Goal: Find specific page/section: Find specific page/section

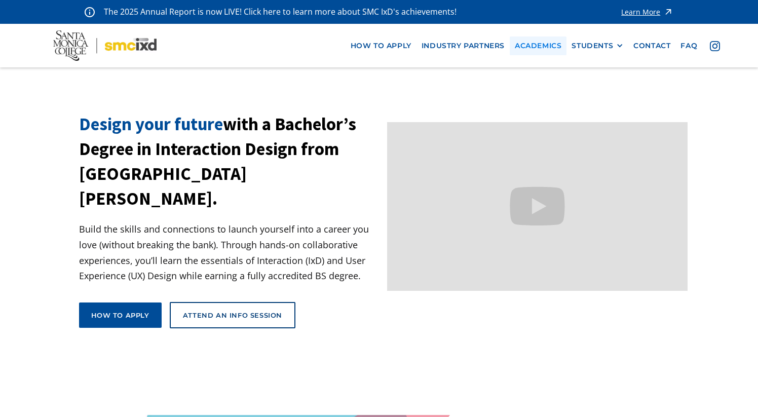
click at [541, 43] on link "Academics" at bounding box center [537, 45] width 57 height 19
click at [541, 44] on link "Academics" at bounding box center [537, 45] width 57 height 19
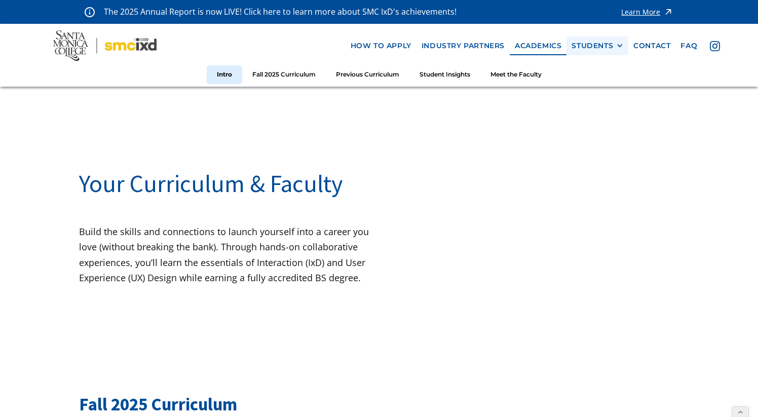
click at [596, 47] on div "STUDENTS" at bounding box center [592, 46] width 42 height 9
click at [598, 81] on link "Current Students" at bounding box center [616, 82] width 91 height 19
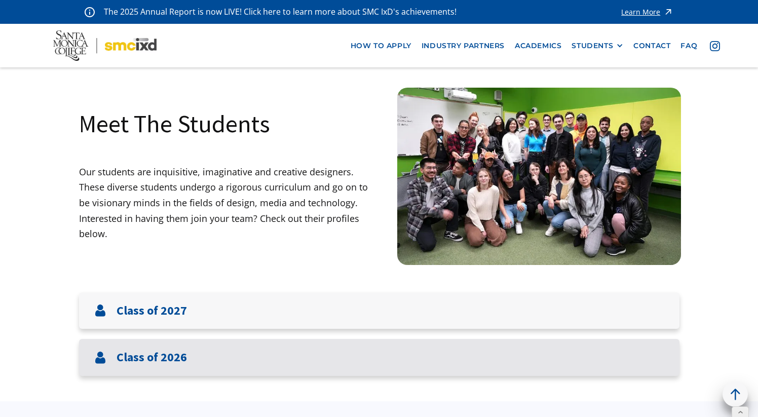
click at [164, 363] on h3 "Class of 2026" at bounding box center [151, 357] width 70 height 15
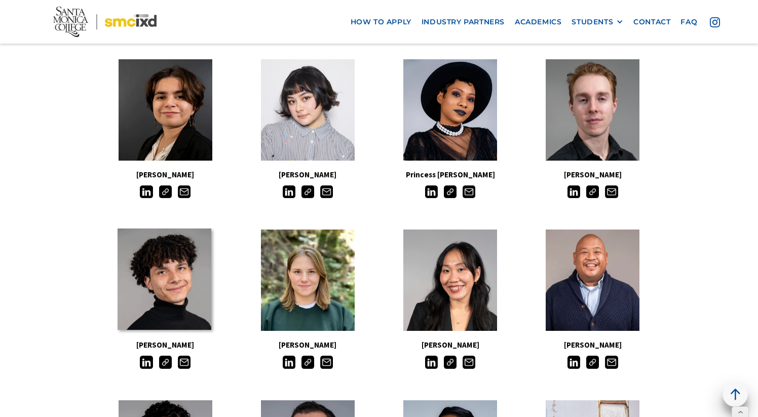
scroll to position [276, 0]
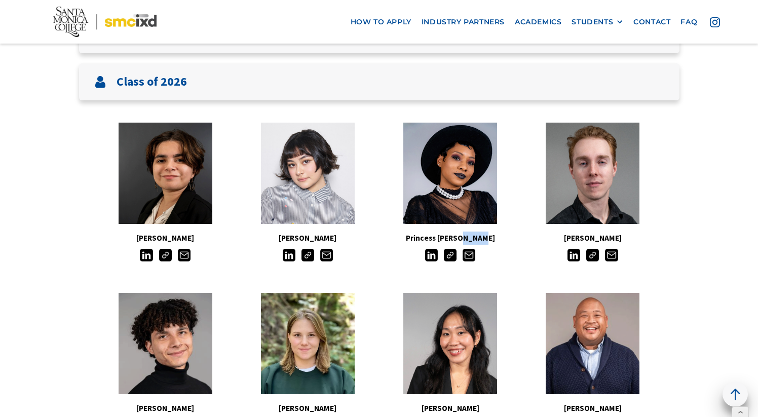
drag, startPoint x: 489, startPoint y: 239, endPoint x: 468, endPoint y: 238, distance: 20.8
click at [468, 238] on h5 "Princess [PERSON_NAME]" at bounding box center [450, 237] width 142 height 13
copy h5 "Rivia"
click at [447, 255] on img at bounding box center [450, 255] width 13 height 13
click at [429, 256] on img at bounding box center [431, 255] width 13 height 13
